Goal: Navigation & Orientation: Go to known website

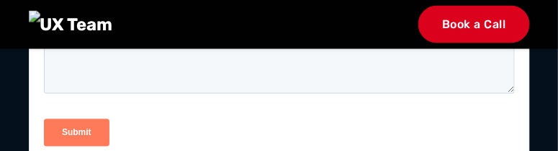
scroll to position [544, 0]
